Goal: Task Accomplishment & Management: Manage account settings

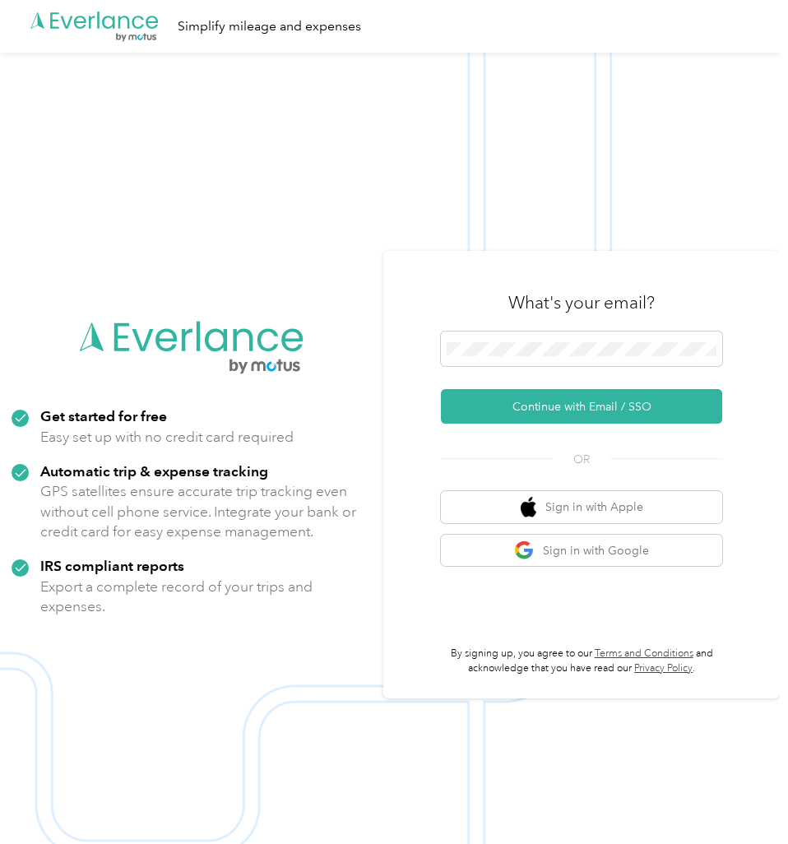
click at [362, 433] on div "Get started for free Easy set up with no credit card required" at bounding box center [192, 426] width 360 height 40
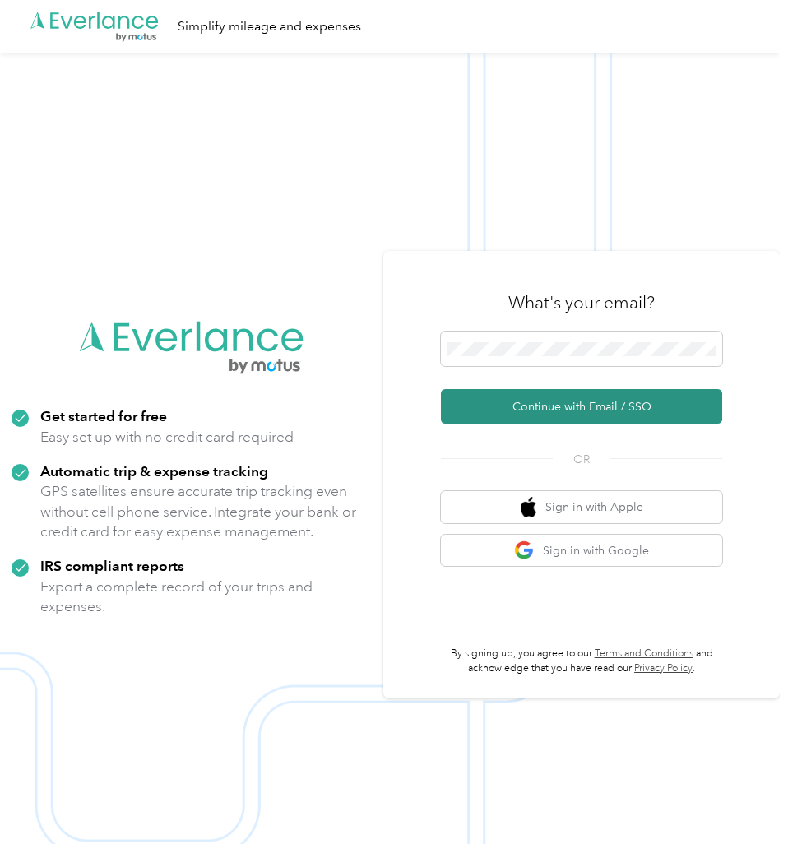
click at [474, 405] on button "Continue with Email / SSO" at bounding box center [581, 406] width 281 height 35
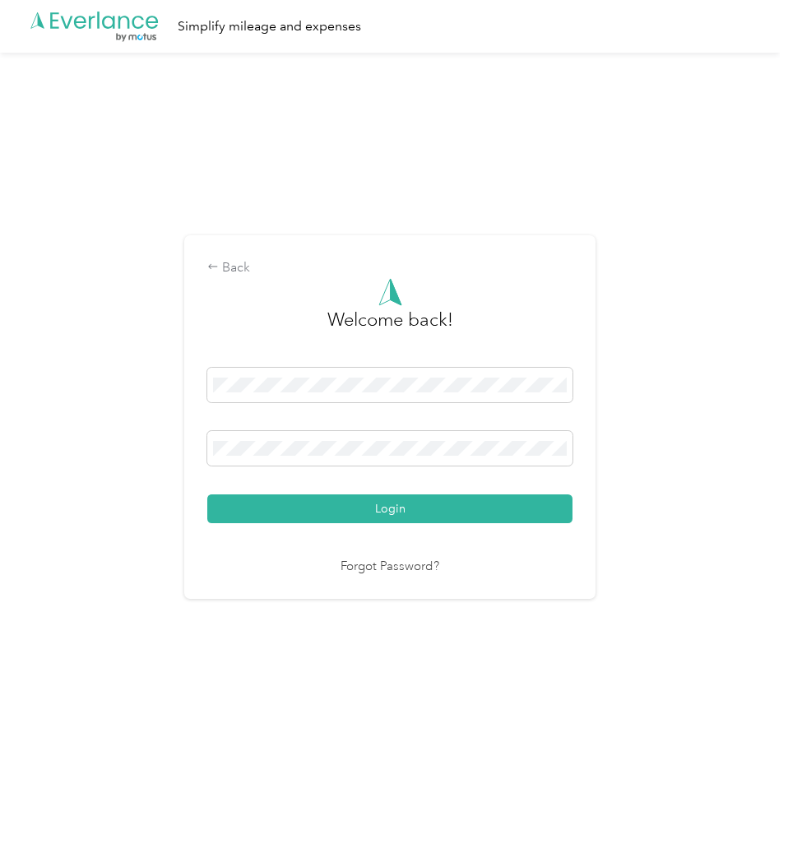
click at [367, 505] on button "Login" at bounding box center [389, 508] width 365 height 29
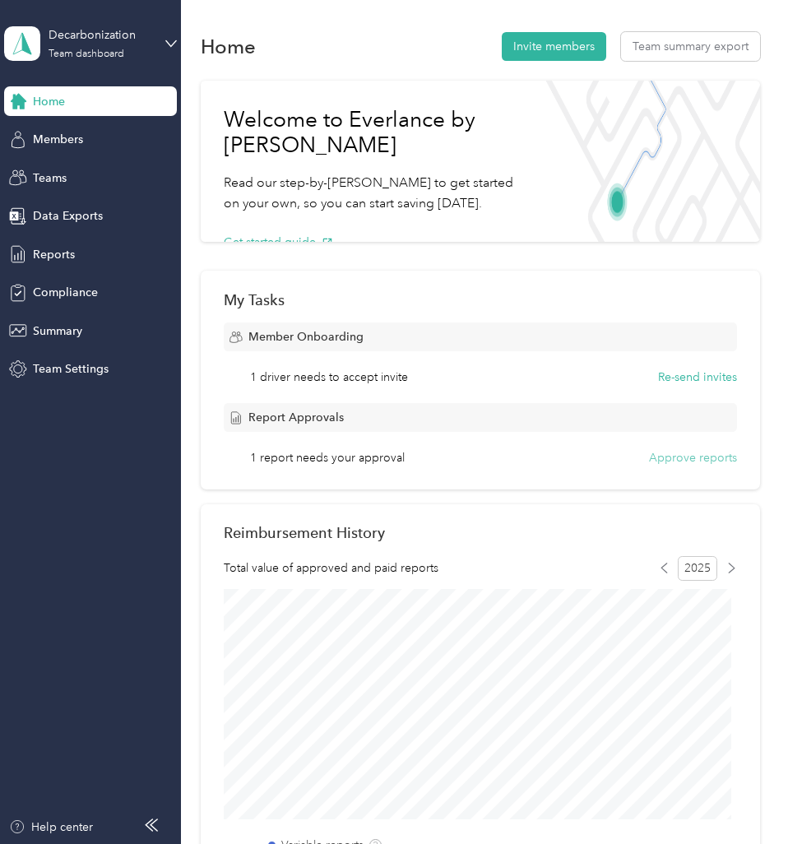
click at [673, 461] on button "Approve reports" at bounding box center [693, 457] width 88 height 17
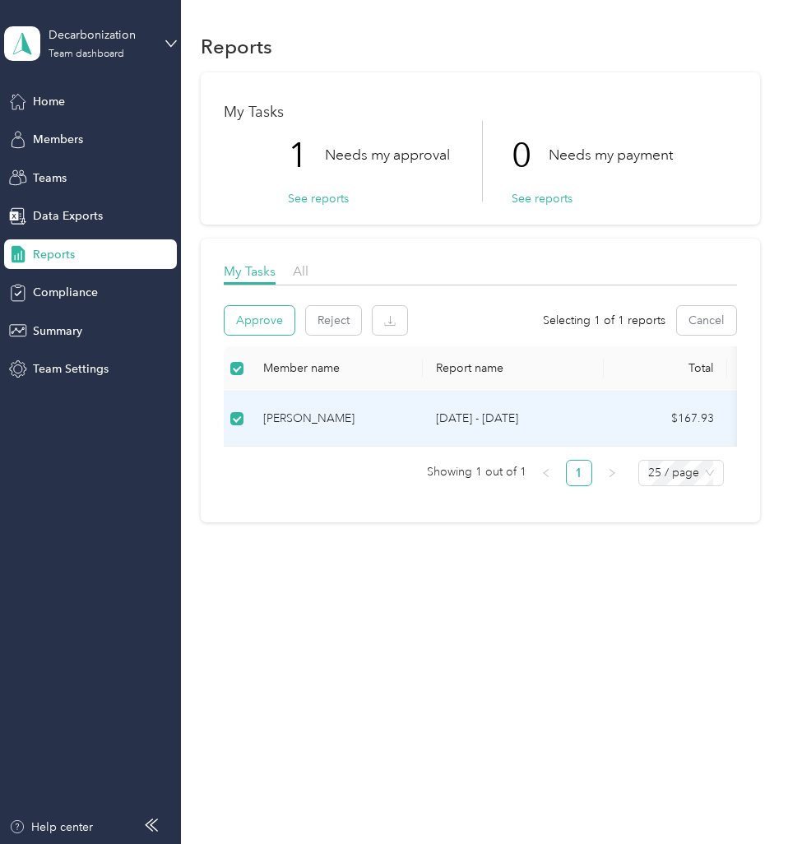
click at [264, 311] on button "Approve" at bounding box center [260, 320] width 70 height 29
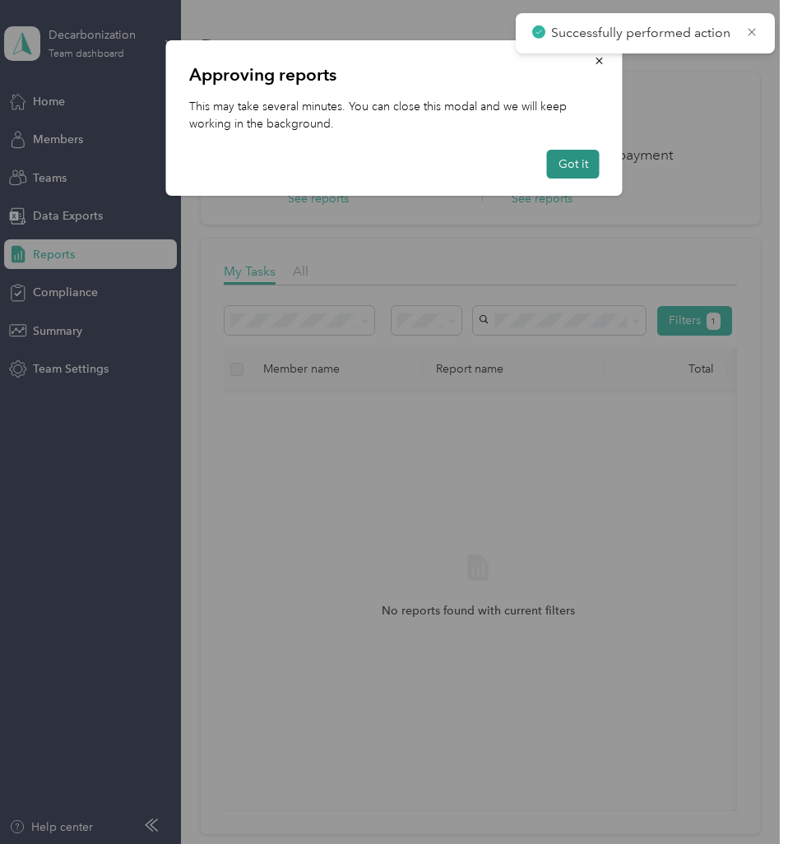
click at [573, 169] on button "Got it" at bounding box center [573, 164] width 53 height 29
